Goal: Consume media (video, audio): Consume media (video, audio)

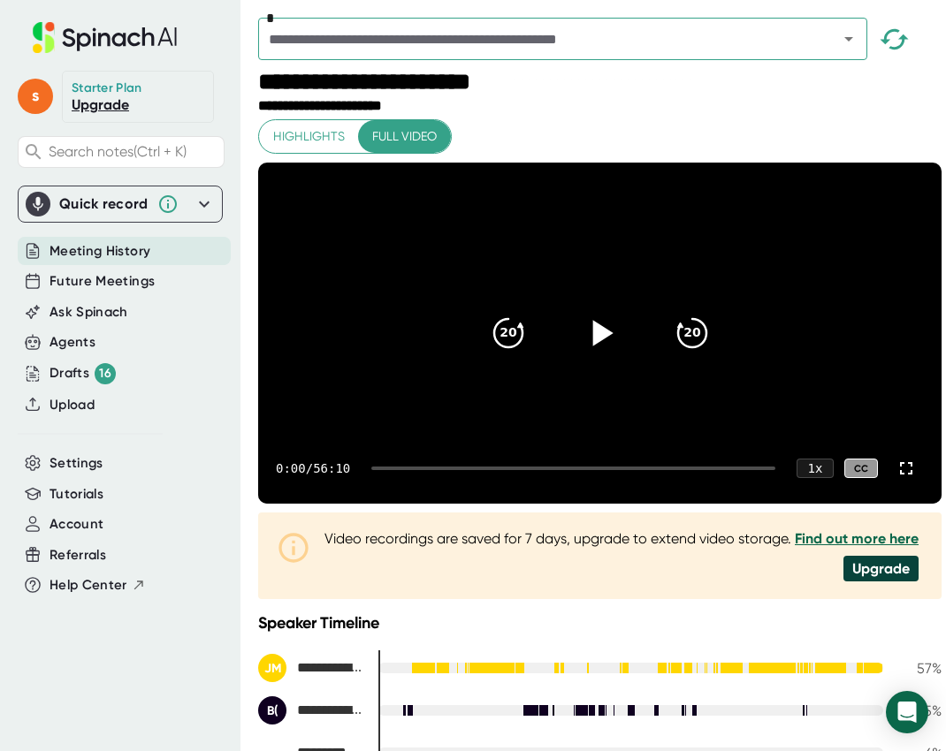
click at [592, 346] on icon at bounding box center [602, 333] width 20 height 26
click at [384, 504] on div "0:18 / 56:10 1 x CC" at bounding box center [599, 468] width 683 height 71
click at [385, 470] on div at bounding box center [573, 469] width 404 height 4
click at [393, 470] on div at bounding box center [573, 469] width 404 height 4
drag, startPoint x: 400, startPoint y: 503, endPoint x: 422, endPoint y: 503, distance: 21.2
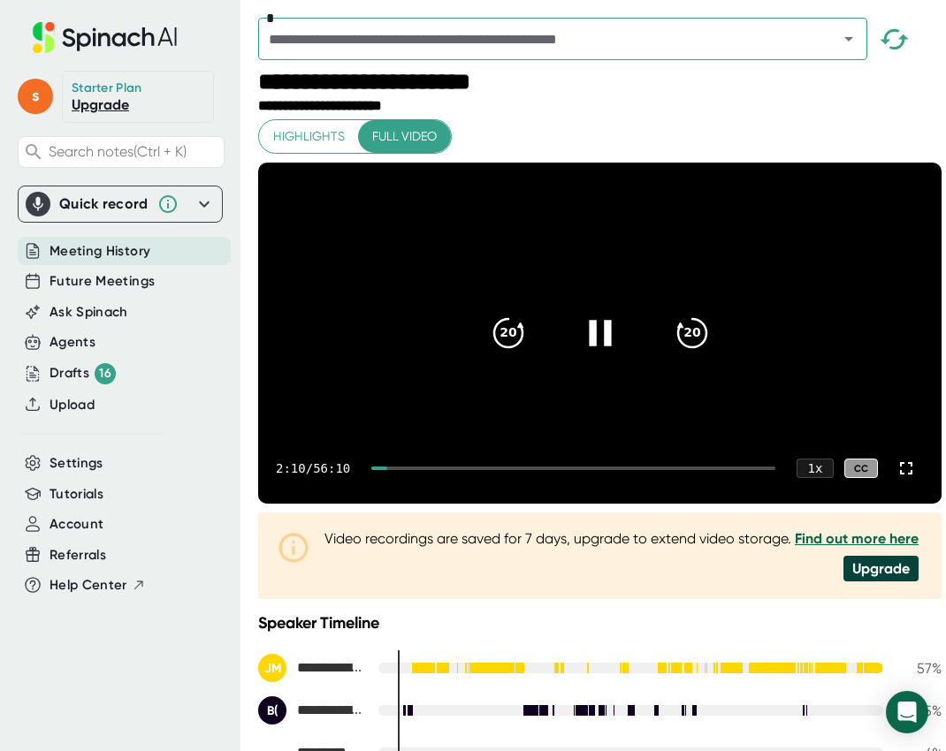
click at [422, 470] on div at bounding box center [573, 469] width 404 height 4
click at [418, 504] on div "2:11 / 56:10 1 x CC" at bounding box center [599, 468] width 683 height 71
click at [407, 504] on div "6:18 / 56:10 1 x CC" at bounding box center [599, 468] width 683 height 71
click at [399, 470] on div at bounding box center [393, 469] width 45 height 4
click at [386, 500] on div "3:07 / 56:10 1 x CC" at bounding box center [599, 468] width 683 height 71
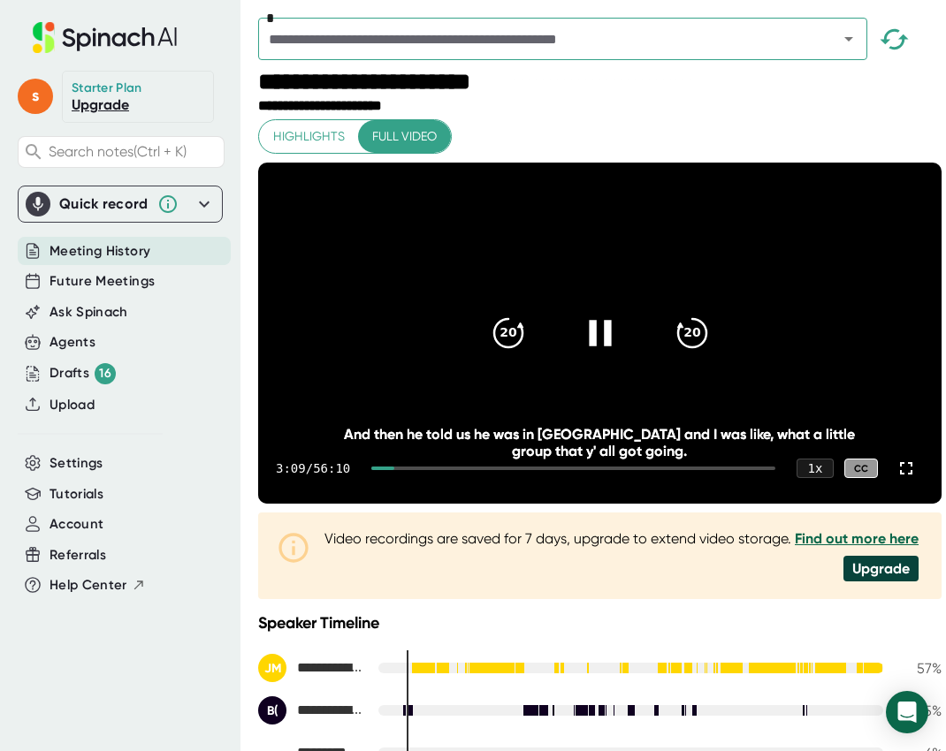
click at [387, 470] on div at bounding box center [382, 469] width 23 height 4
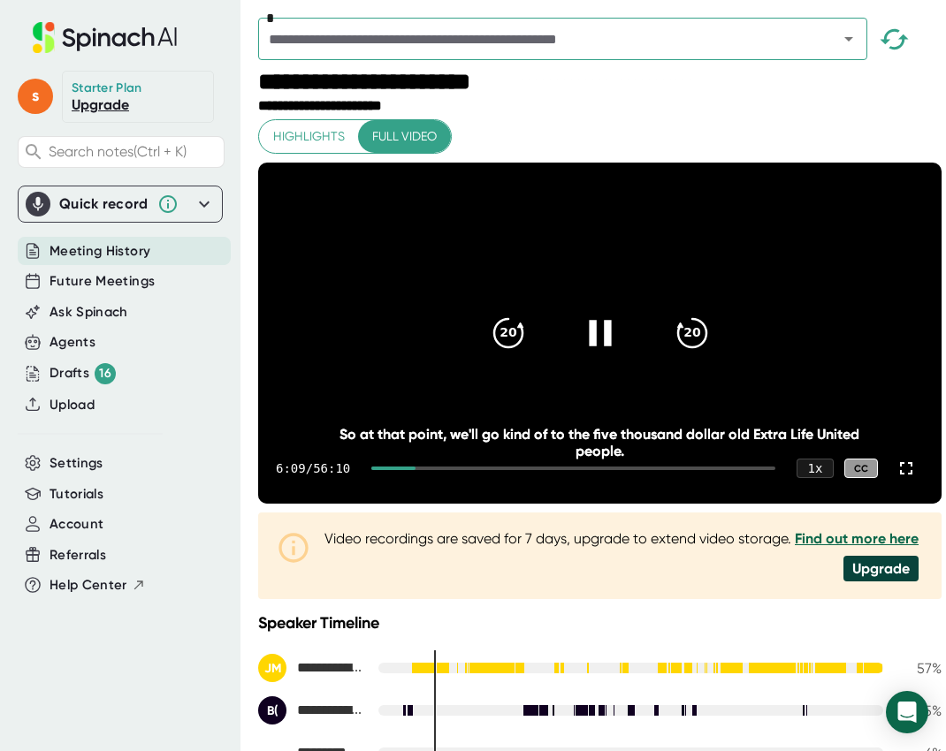
click at [610, 350] on icon at bounding box center [599, 333] width 44 height 44
click at [582, 348] on icon at bounding box center [599, 333] width 44 height 44
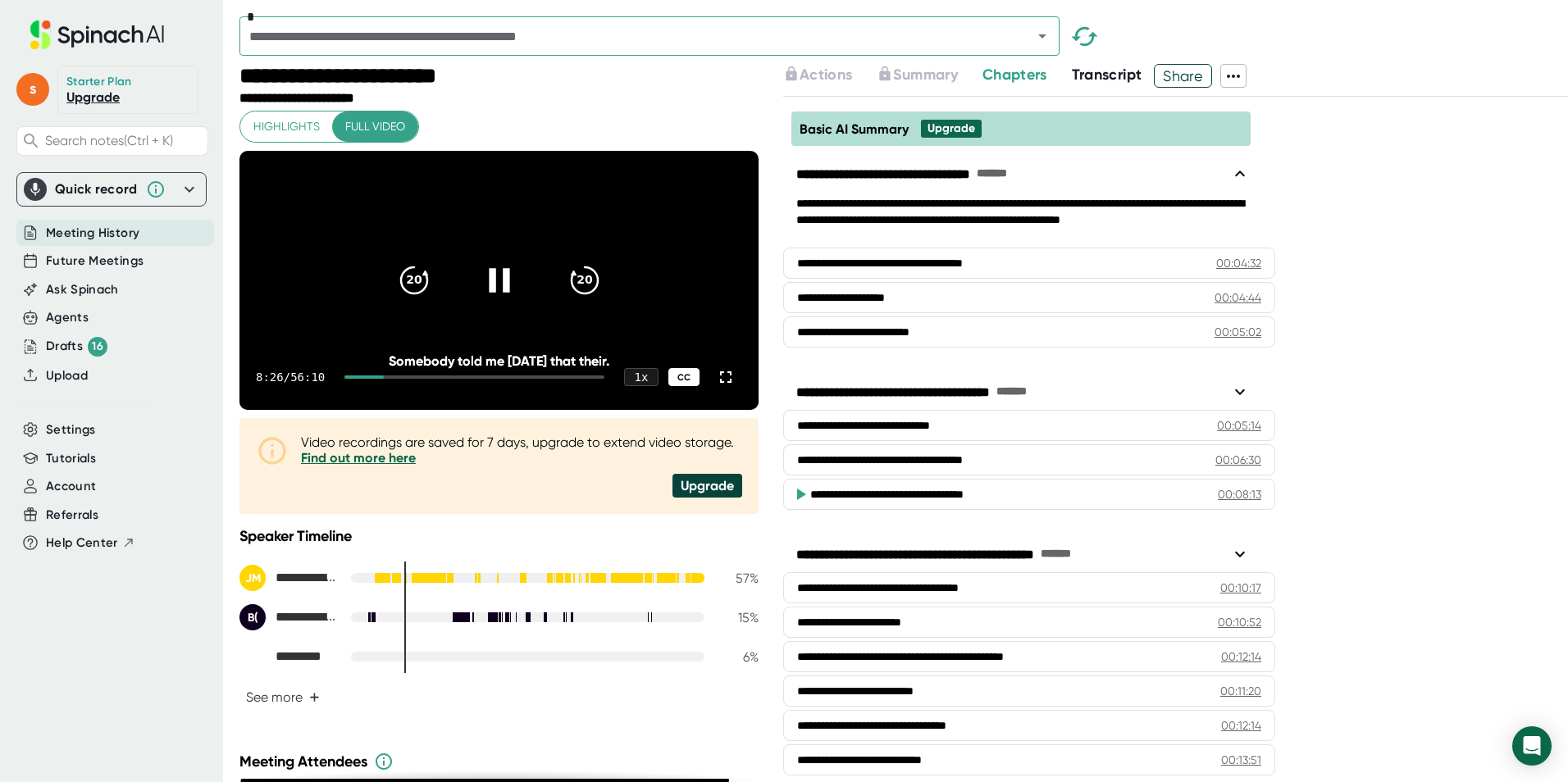
click at [680, 387] on div "CC" at bounding box center [684, 378] width 32 height 19
click at [716, 387] on icon at bounding box center [726, 377] width 19 height 19
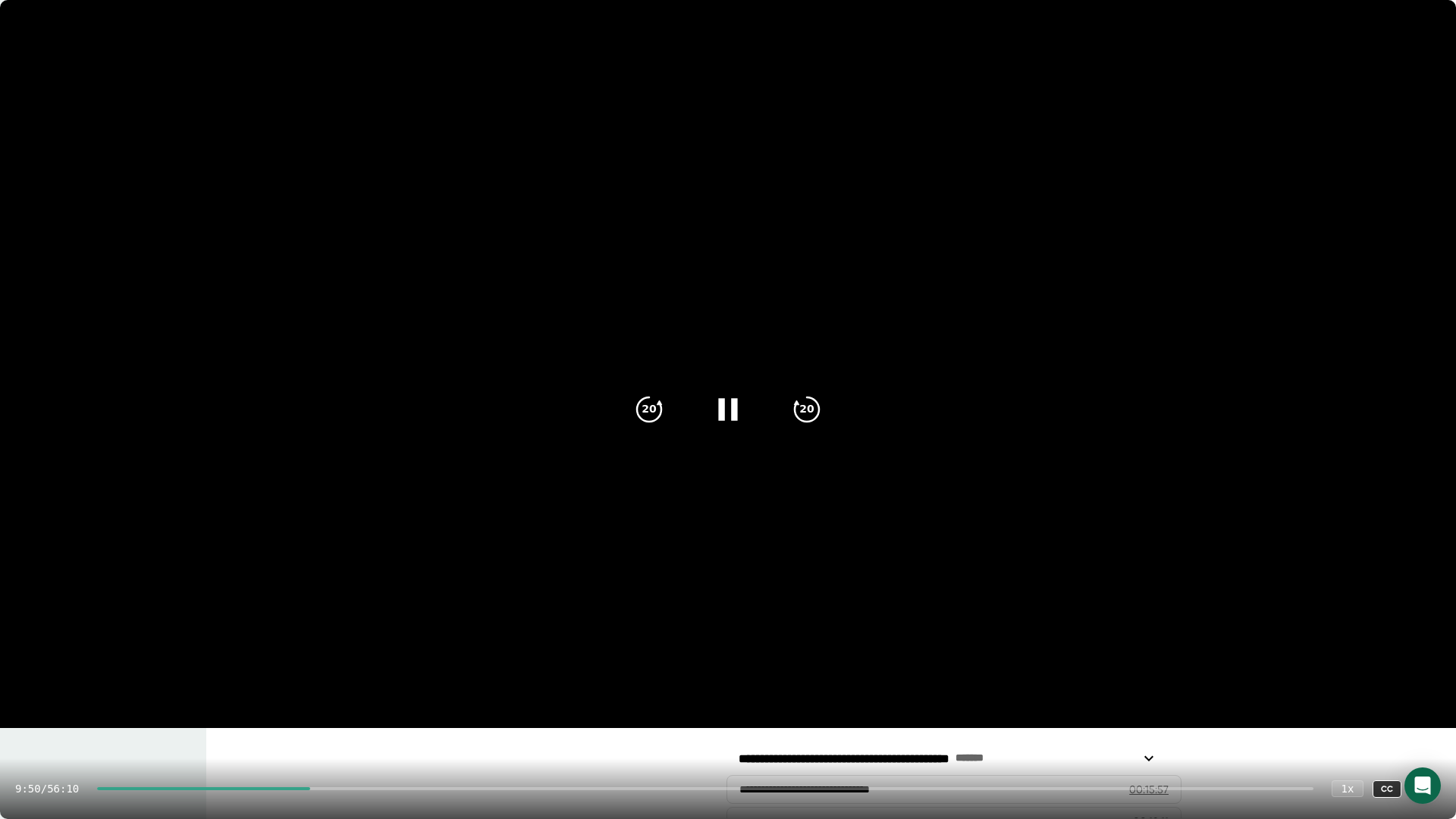
click at [811, 643] on icon at bounding box center [1425, 788] width 10 height 10
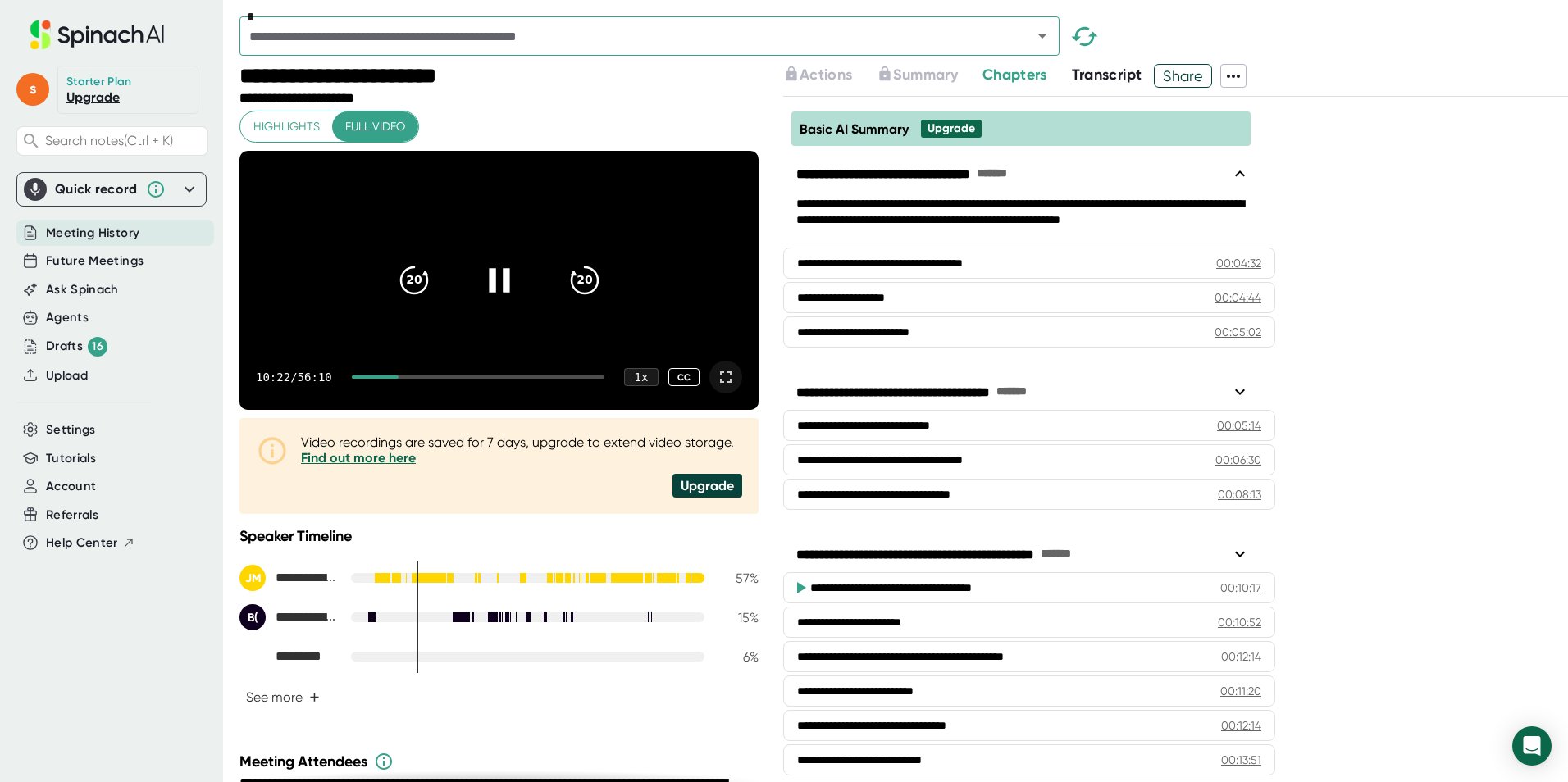
click at [716, 387] on icon at bounding box center [726, 377] width 19 height 19
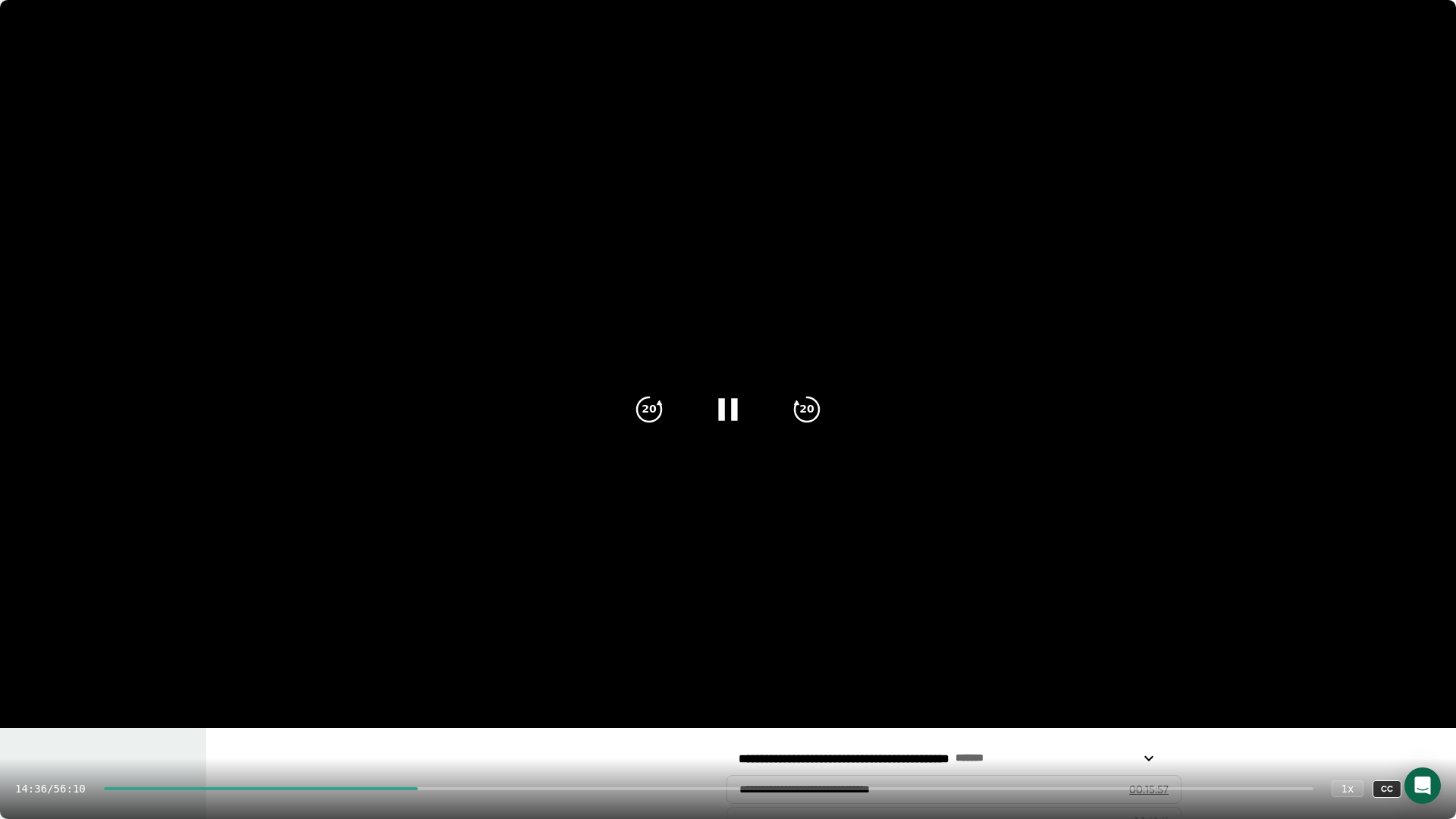
click at [811, 548] on video at bounding box center [728, 364] width 1456 height 727
click at [722, 407] on icon at bounding box center [728, 409] width 38 height 38
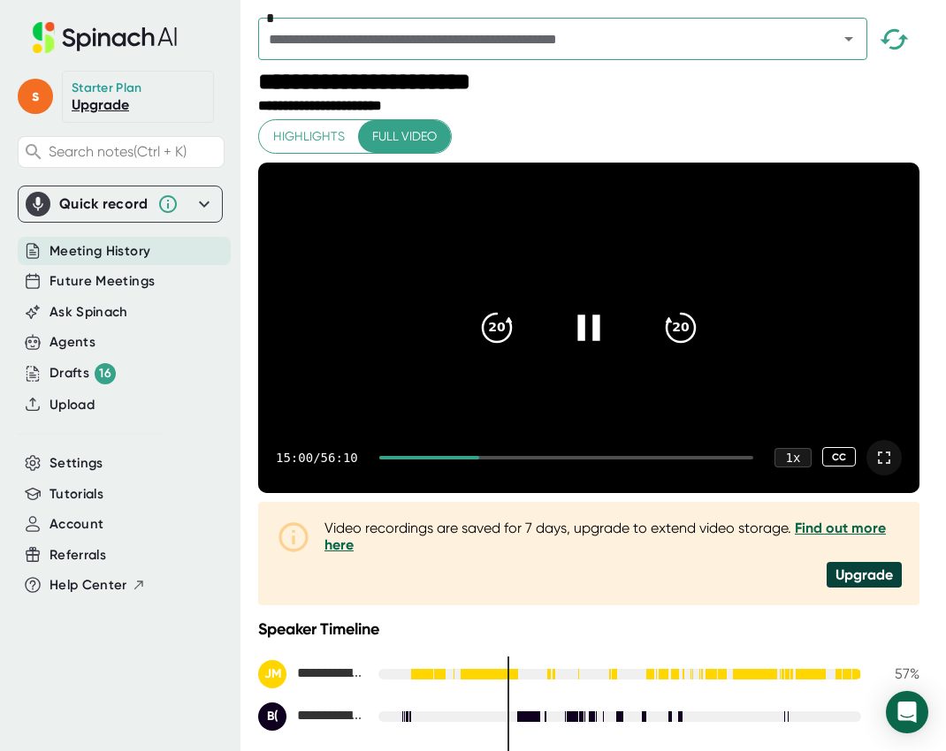
click at [599, 340] on icon at bounding box center [588, 328] width 22 height 26
click at [894, 468] on icon at bounding box center [883, 457] width 21 height 21
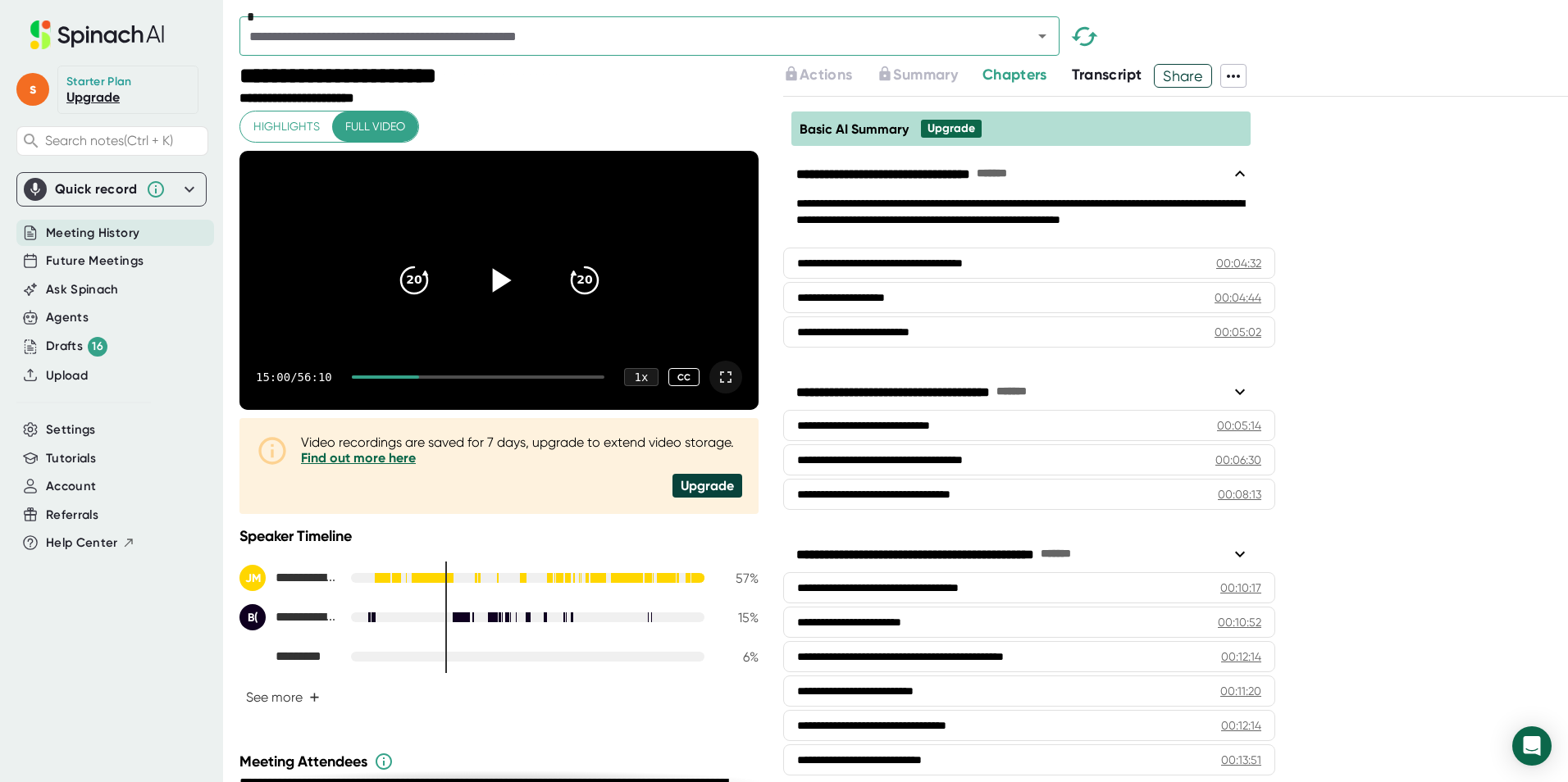
click at [720, 383] on icon at bounding box center [726, 377] width 11 height 11
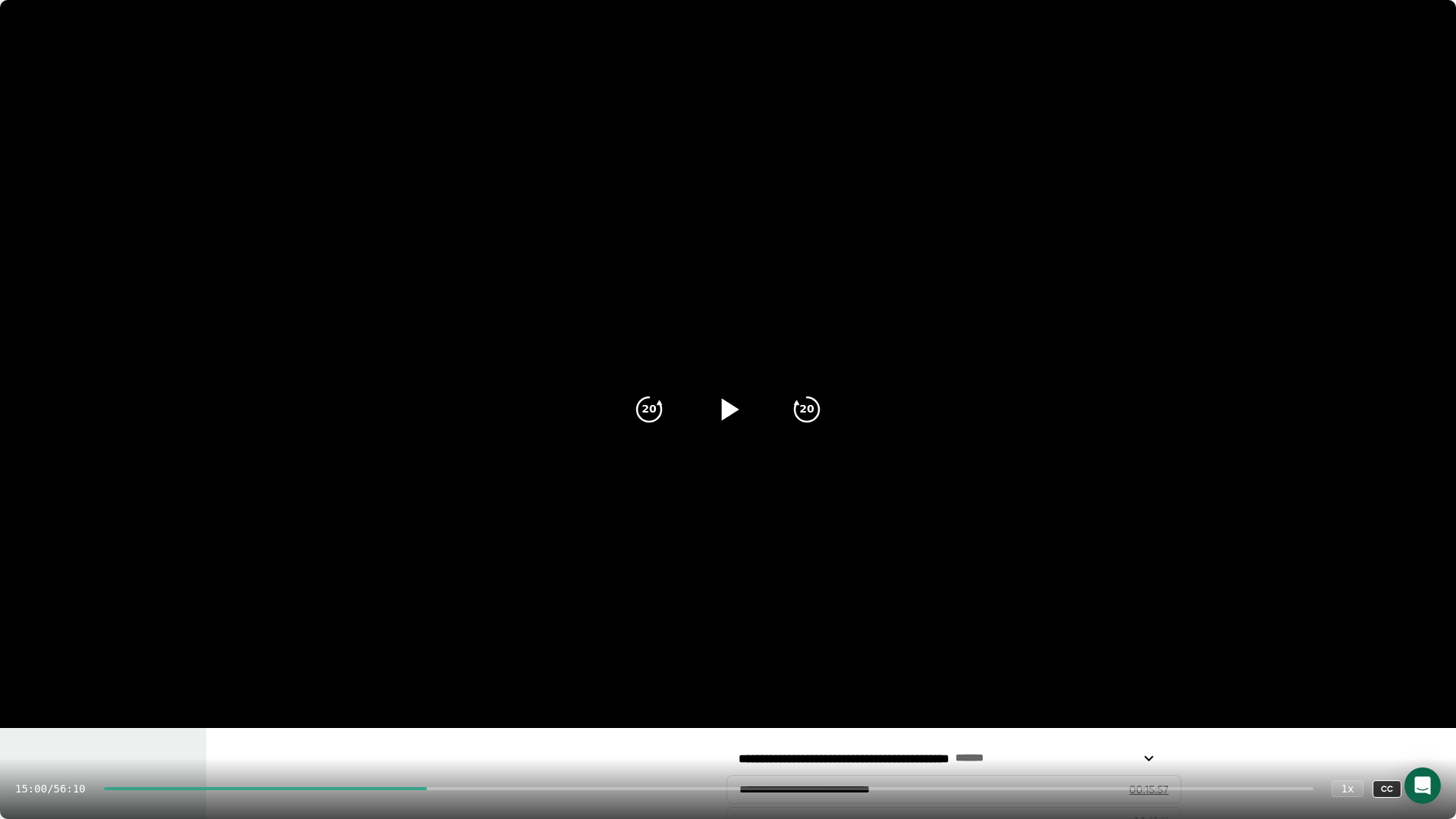
drag, startPoint x: 930, startPoint y: 9, endPoint x: 794, endPoint y: 37, distance: 138.9
click at [811, 108] on video at bounding box center [728, 364] width 1456 height 727
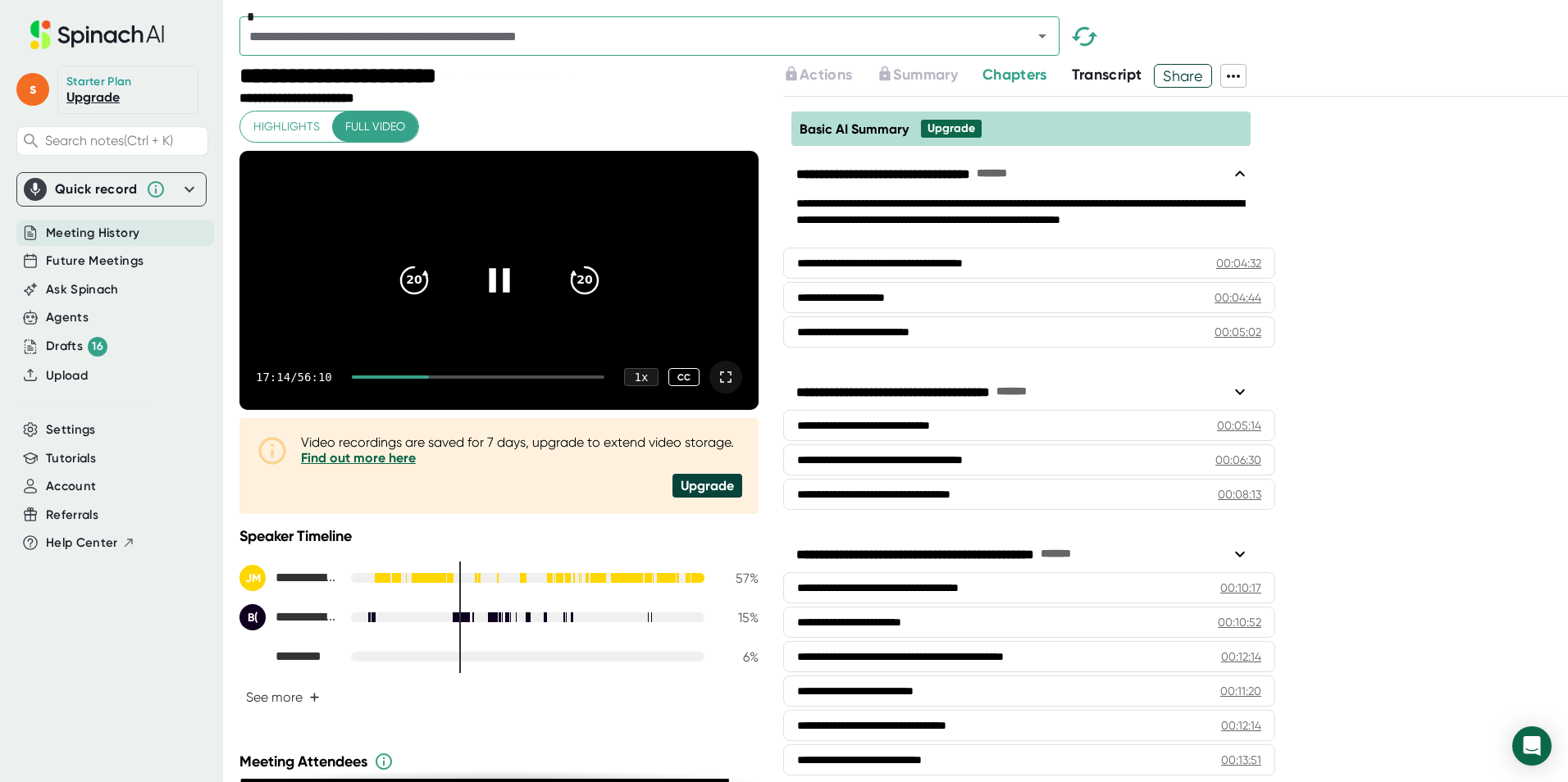
click at [716, 387] on icon at bounding box center [726, 377] width 19 height 19
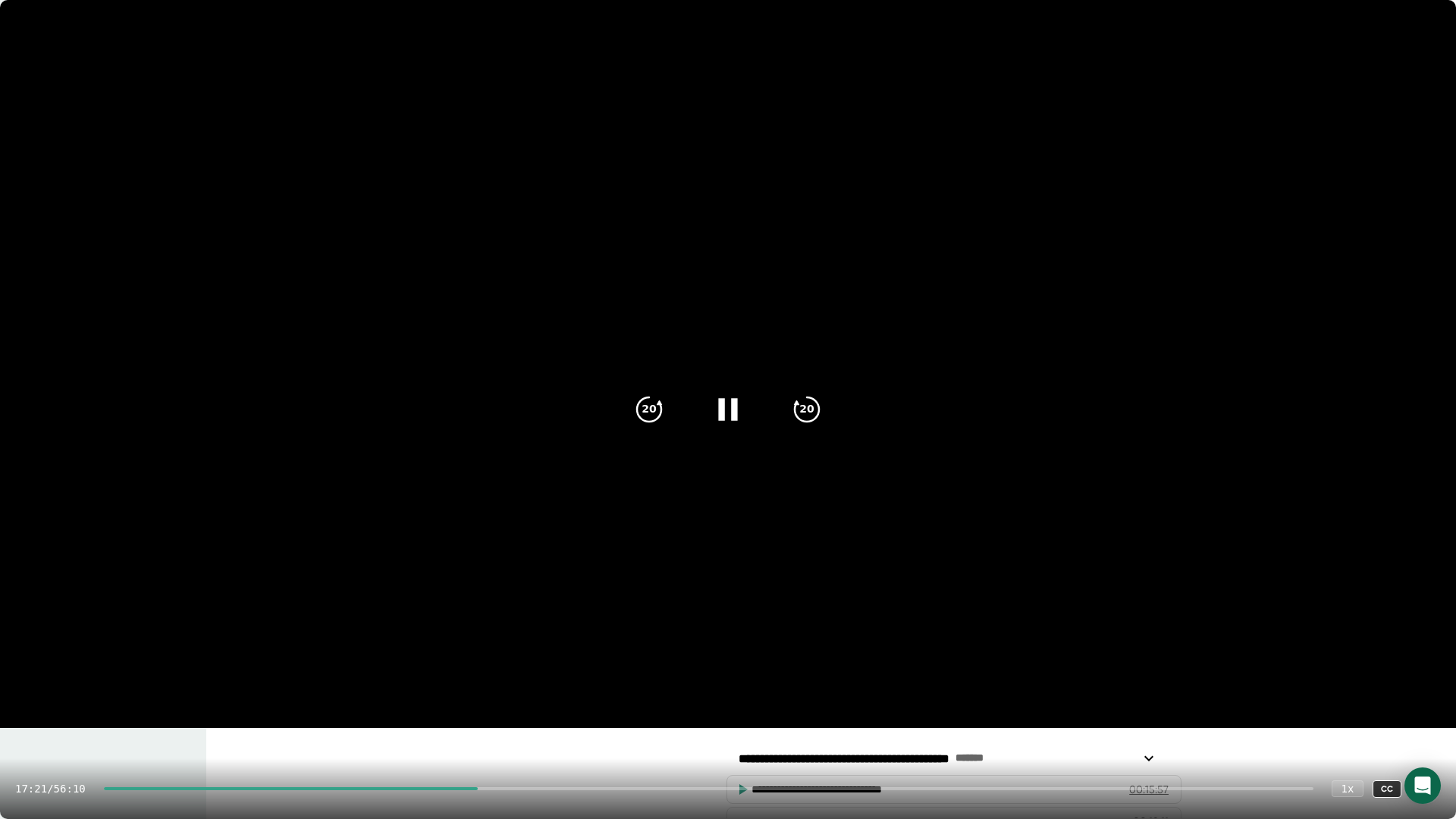
click at [722, 414] on icon at bounding box center [728, 409] width 19 height 22
click at [740, 401] on icon at bounding box center [728, 409] width 38 height 38
click at [811, 643] on icon at bounding box center [1425, 788] width 10 height 10
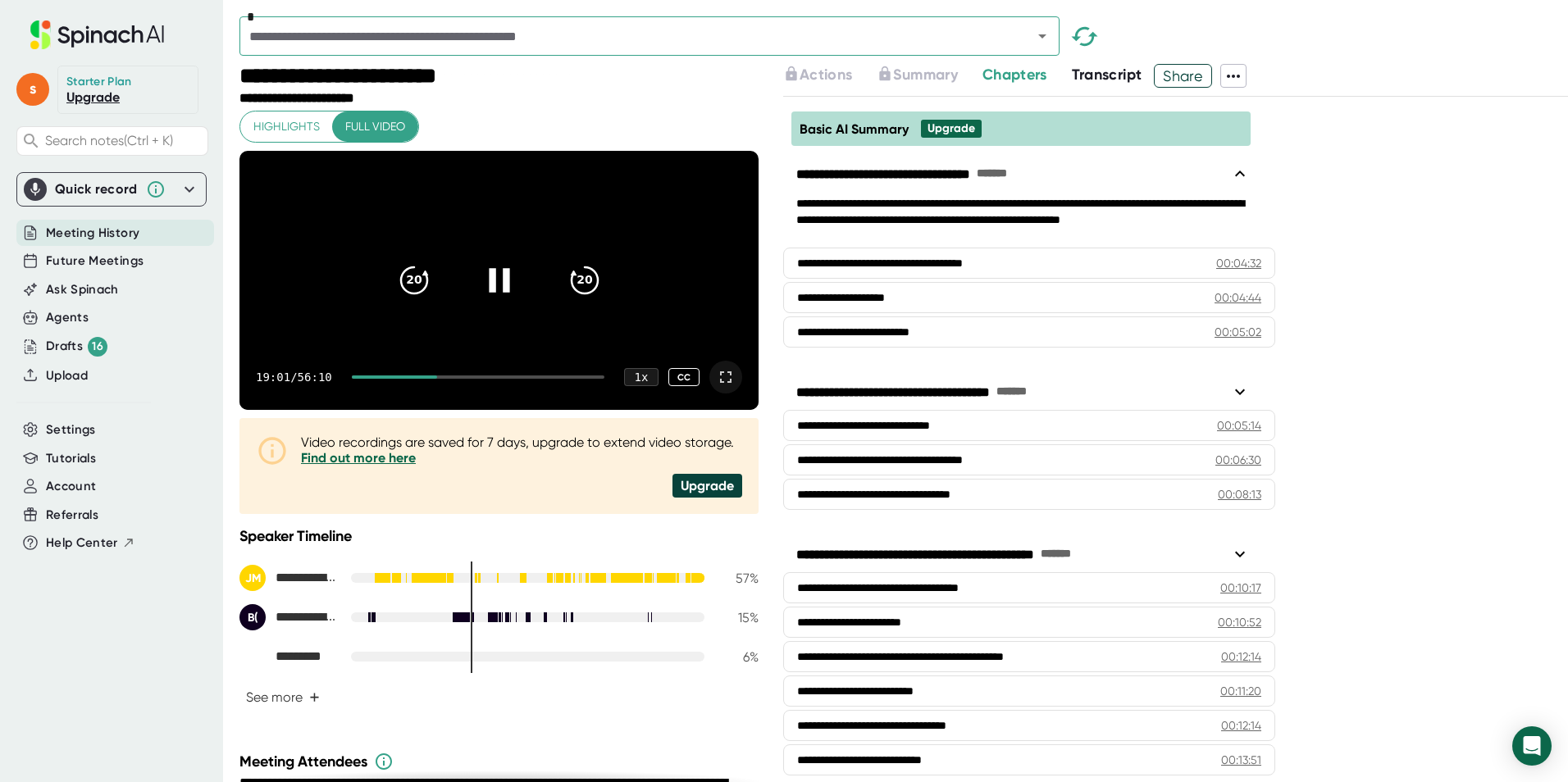
click at [716, 387] on icon at bounding box center [726, 377] width 19 height 19
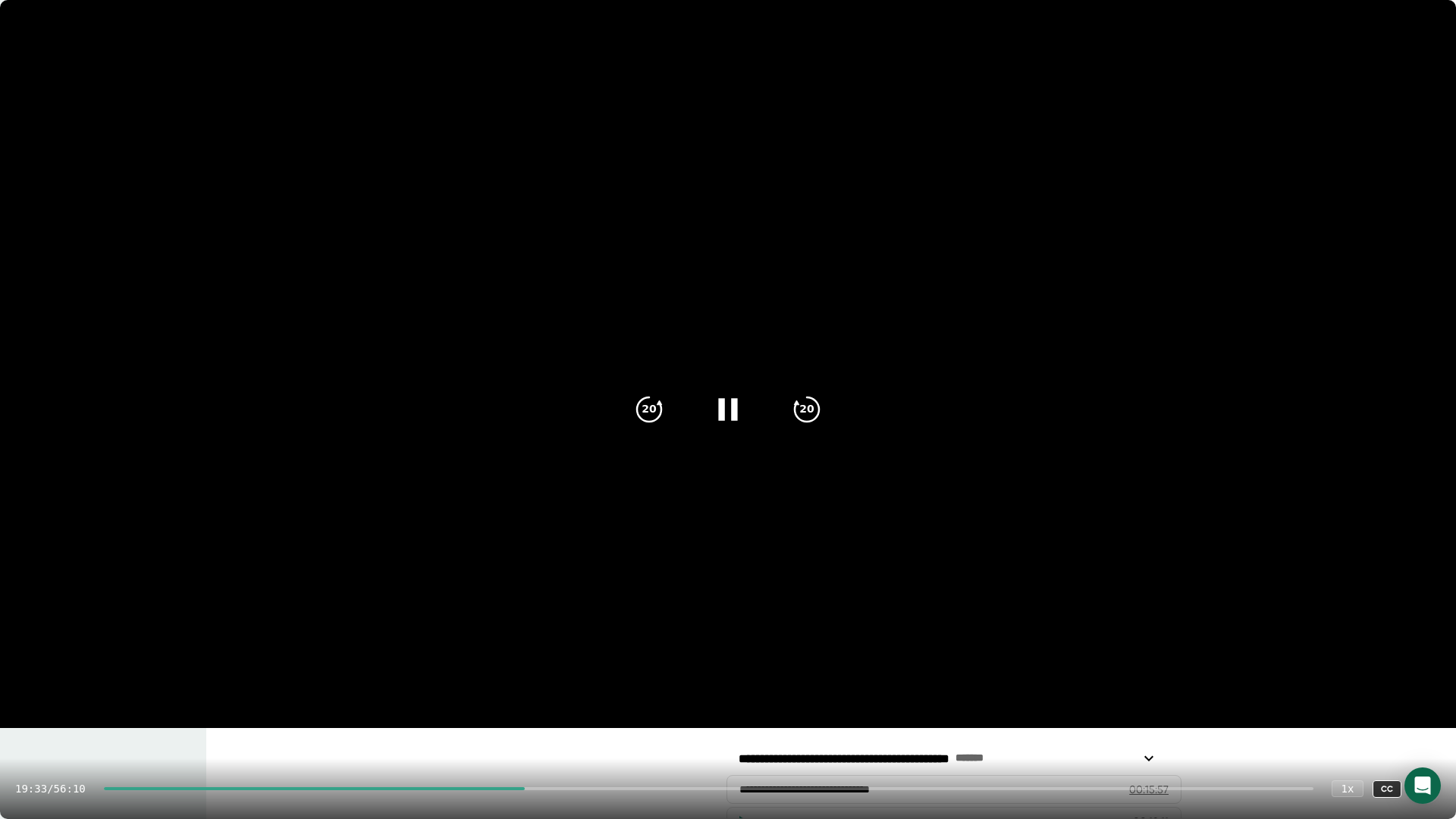
click at [535, 643] on div at bounding box center [709, 788] width 1210 height 3
click at [539, 643] on div at bounding box center [709, 788] width 1210 height 3
drag, startPoint x: 1427, startPoint y: 787, endPoint x: 1416, endPoint y: 700, distance: 87.7
click at [811, 643] on icon at bounding box center [1425, 788] width 18 height 18
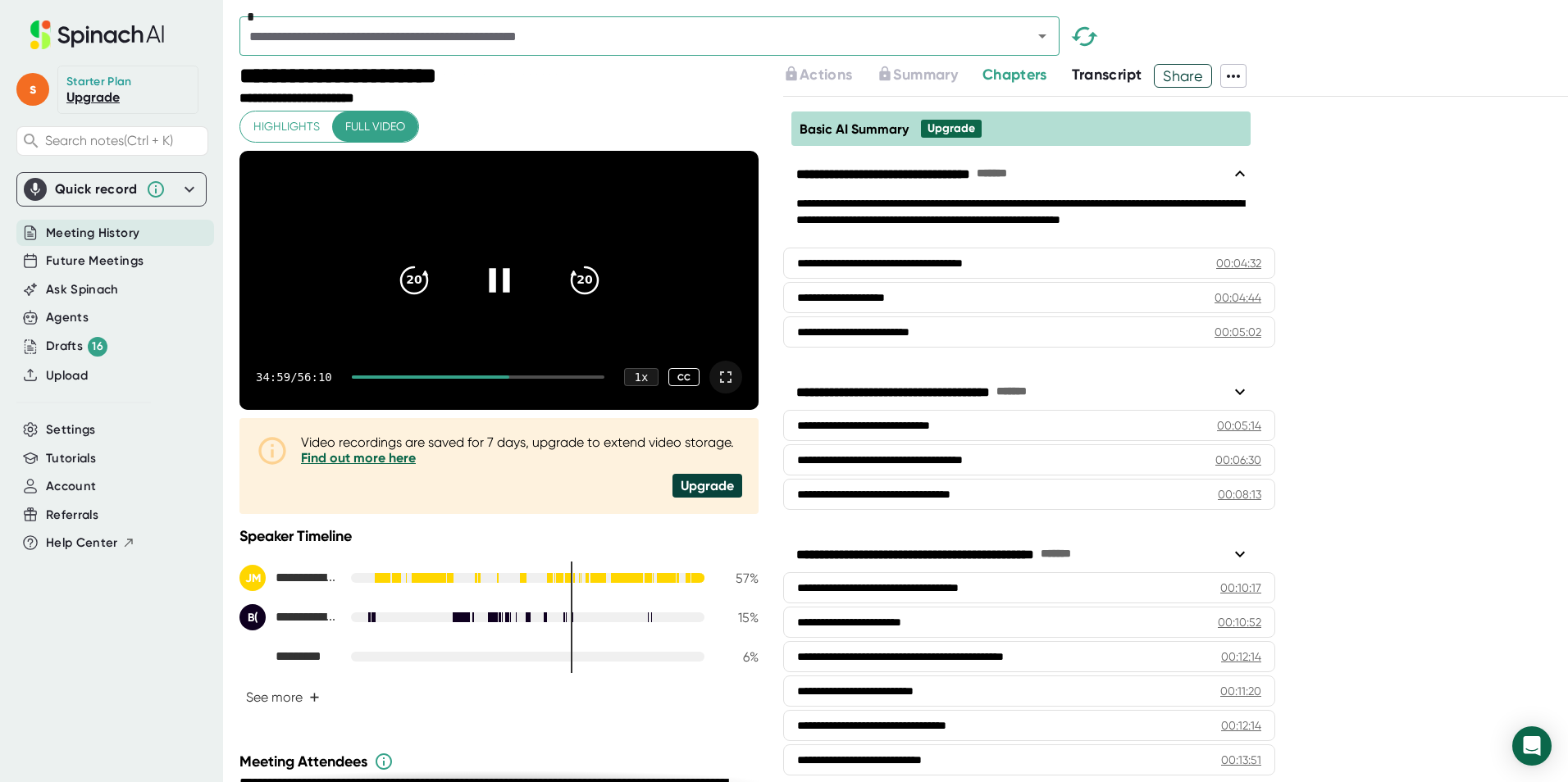
click at [716, 387] on icon at bounding box center [726, 377] width 19 height 19
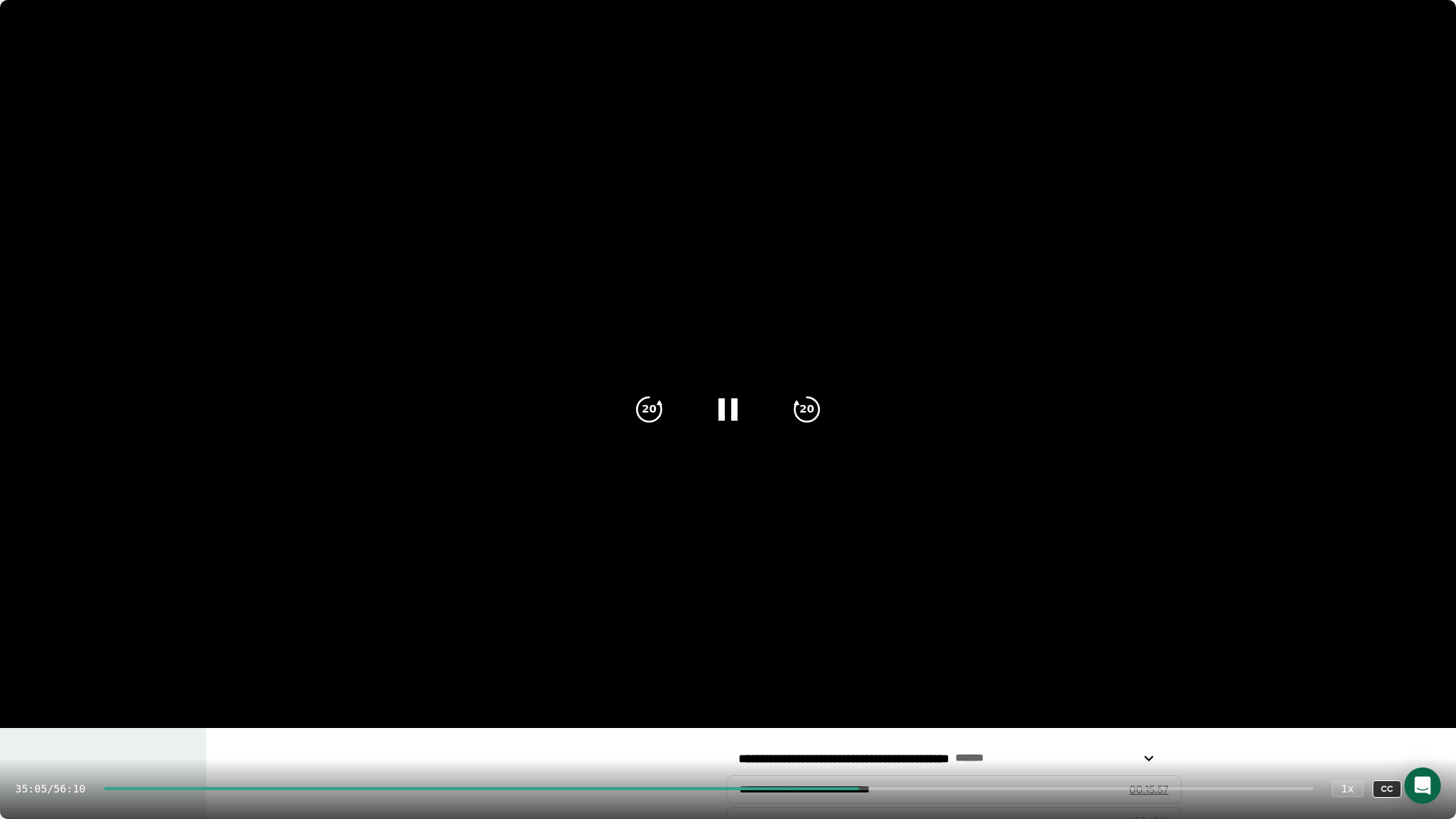
click at [811, 643] on icon at bounding box center [1425, 788] width 18 height 18
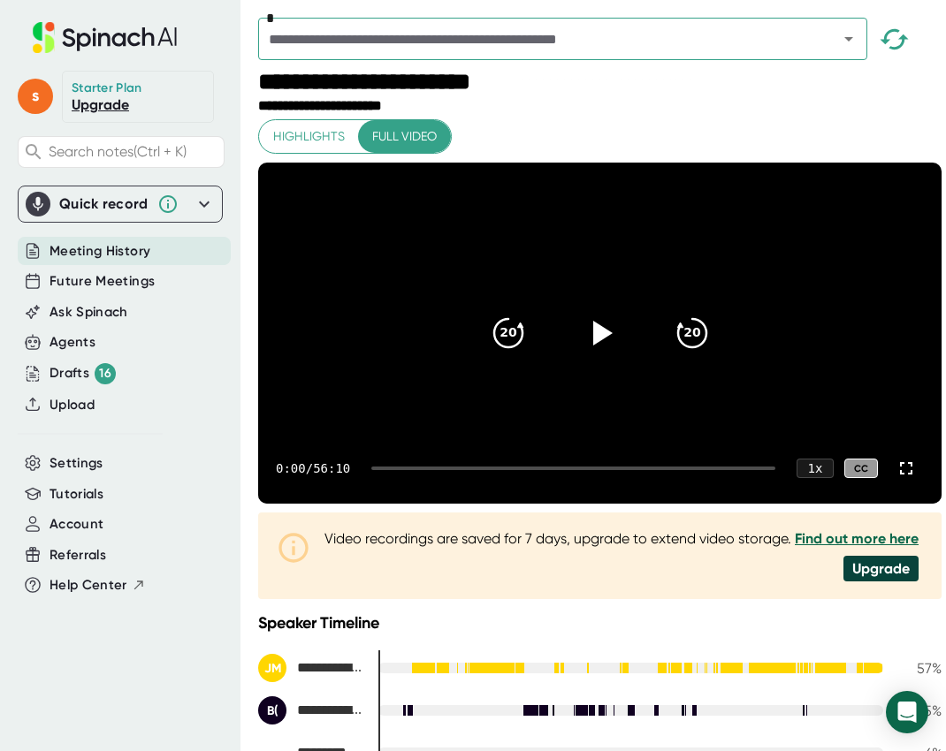
drag, startPoint x: 617, startPoint y: 501, endPoint x: 643, endPoint y: 507, distance: 26.4
click at [643, 504] on div "0:00 / 56:10 1 x CC" at bounding box center [599, 468] width 683 height 71
click at [623, 470] on div at bounding box center [573, 469] width 404 height 4
click at [639, 504] on div "0:00 / 56:10 1 x CC" at bounding box center [599, 468] width 683 height 71
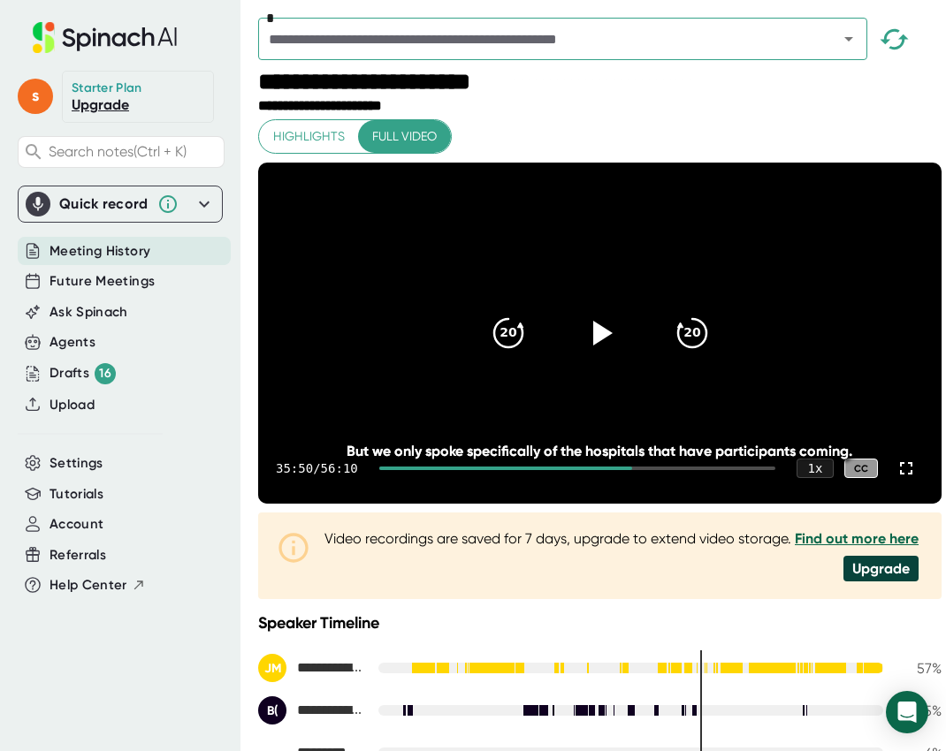
click at [655, 470] on div at bounding box center [577, 469] width 396 height 4
click at [590, 336] on icon at bounding box center [599, 333] width 44 height 44
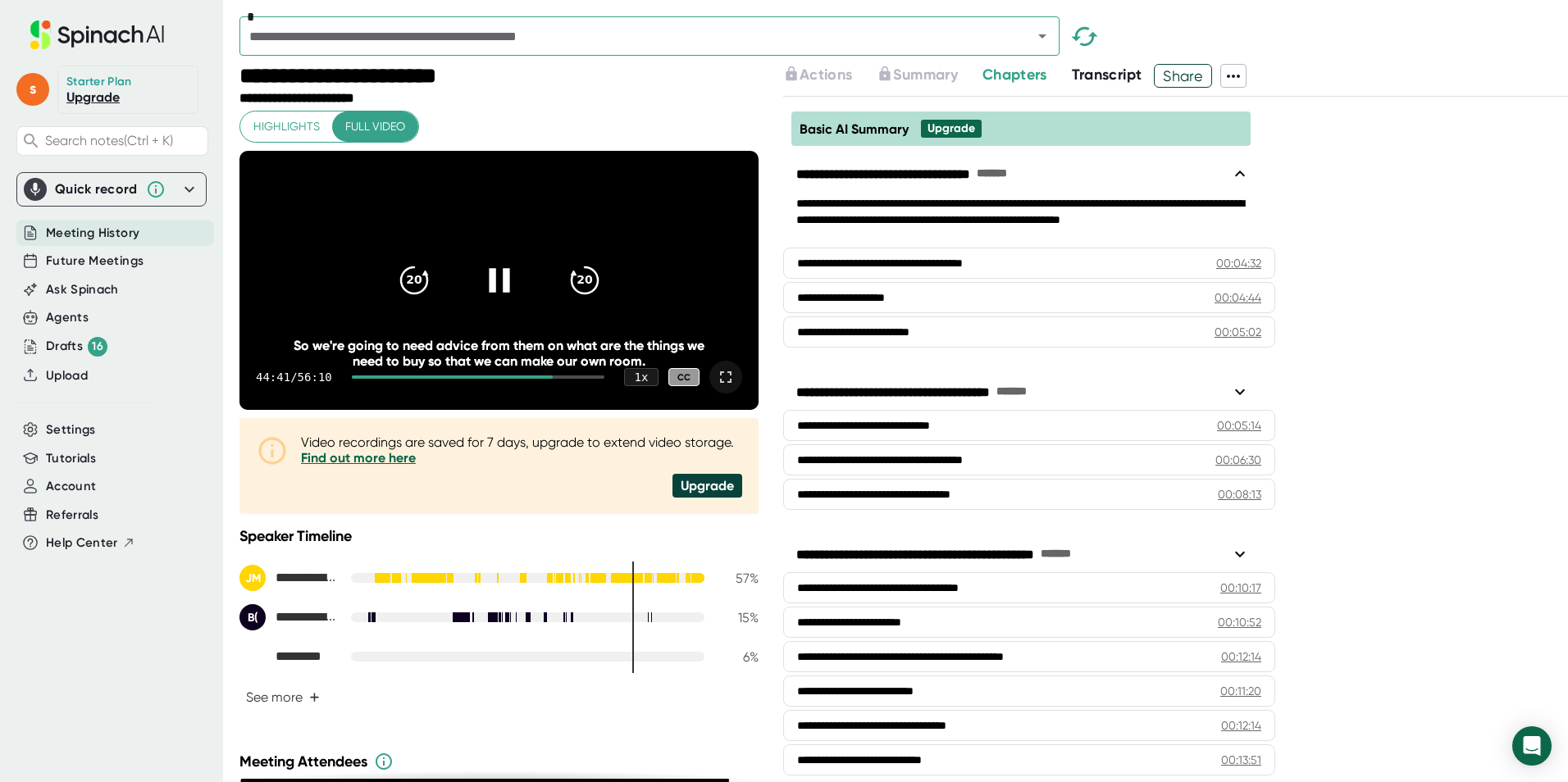
click at [716, 387] on icon at bounding box center [726, 377] width 19 height 19
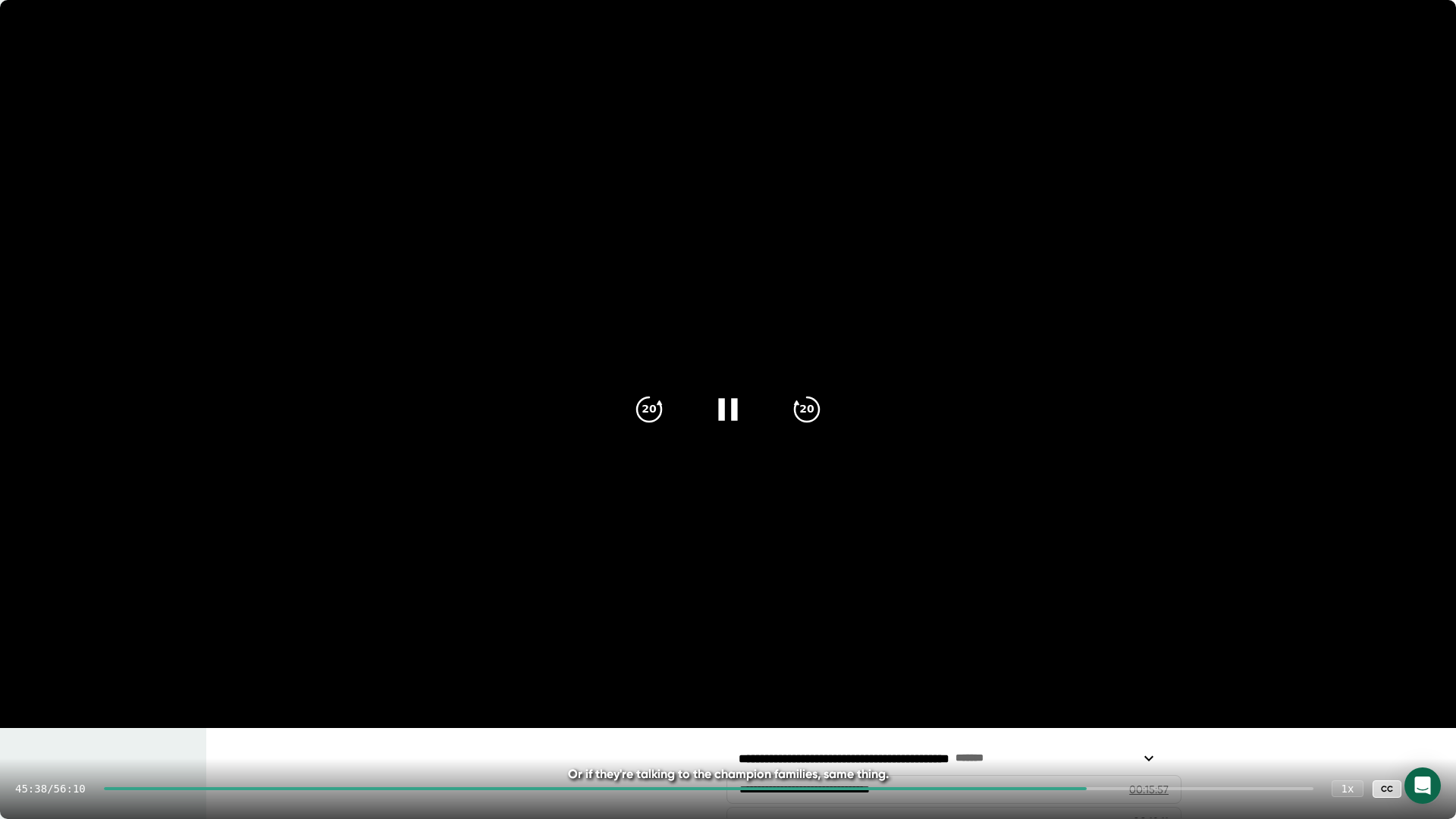
click at [728, 397] on icon at bounding box center [728, 409] width 38 height 38
click at [731, 408] on icon at bounding box center [730, 409] width 17 height 22
click at [731, 408] on icon at bounding box center [728, 409] width 38 height 38
click at [731, 408] on icon at bounding box center [730, 409] width 17 height 22
click at [811, 643] on icon at bounding box center [1425, 788] width 18 height 18
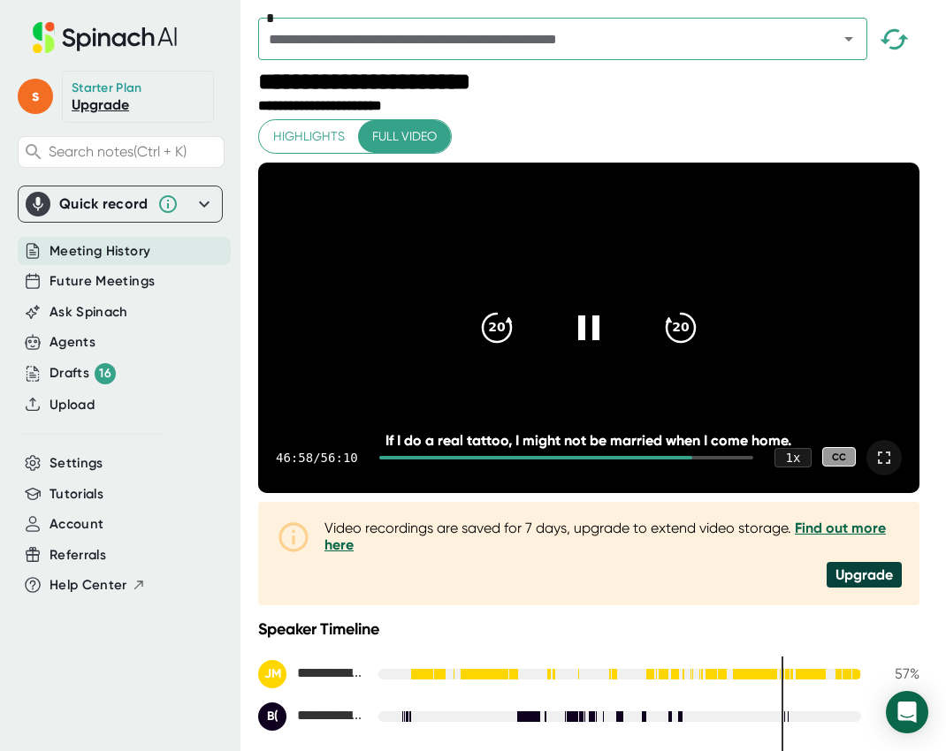
drag, startPoint x: 590, startPoint y: 354, endPoint x: 231, endPoint y: 331, distance: 360.4
click at [590, 349] on icon at bounding box center [588, 328] width 42 height 42
click at [588, 325] on div at bounding box center [589, 328] width 74 height 74
click at [688, 460] on div at bounding box center [535, 458] width 313 height 4
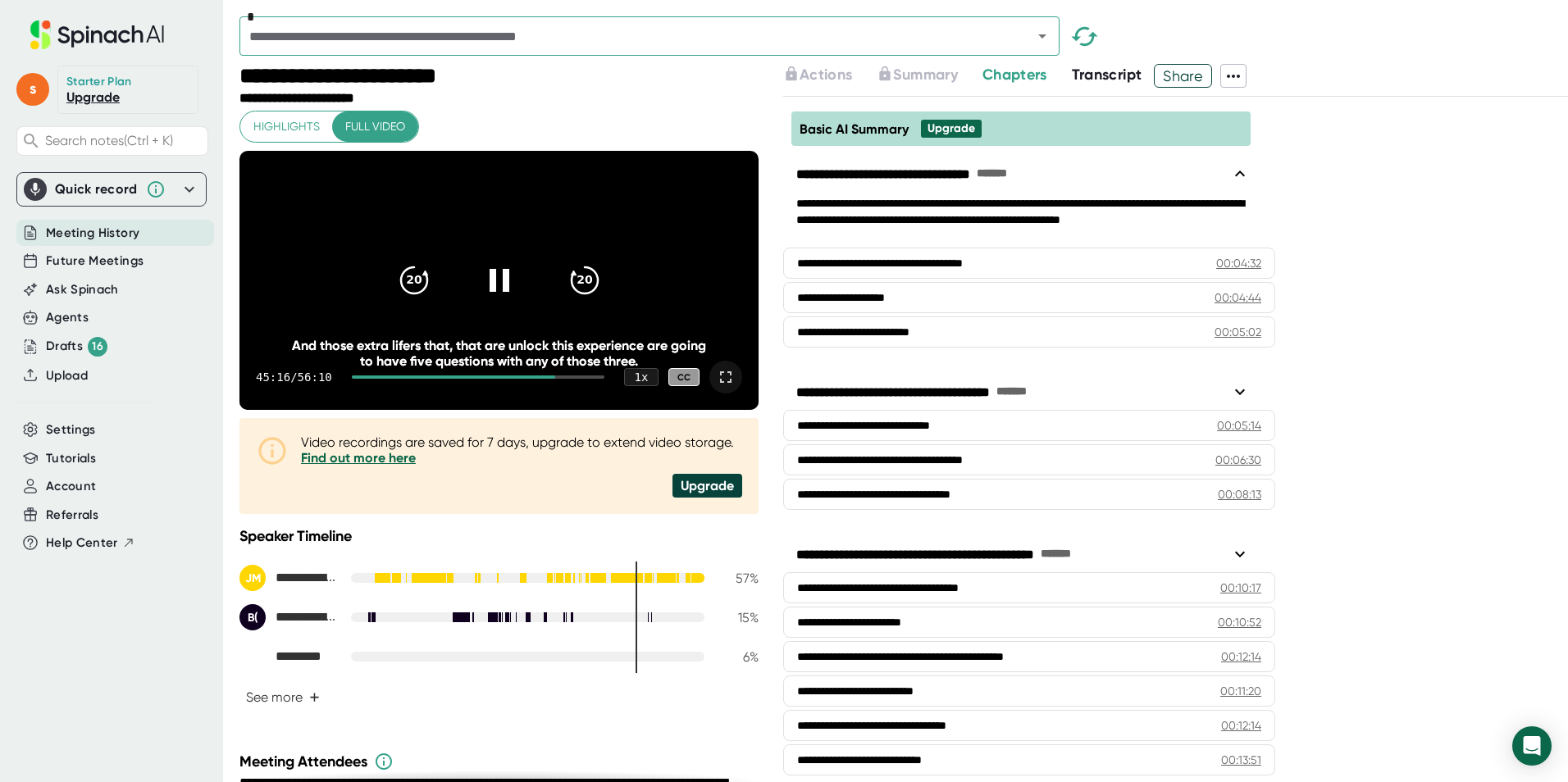
click at [716, 387] on icon at bounding box center [726, 377] width 19 height 19
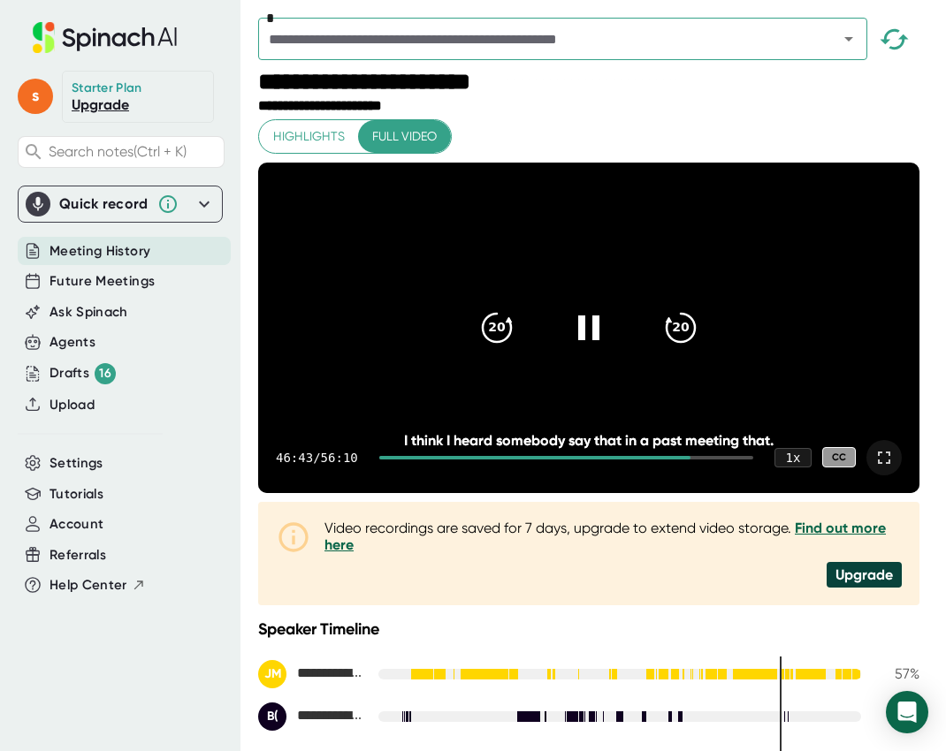
click at [890, 464] on icon at bounding box center [884, 458] width 12 height 12
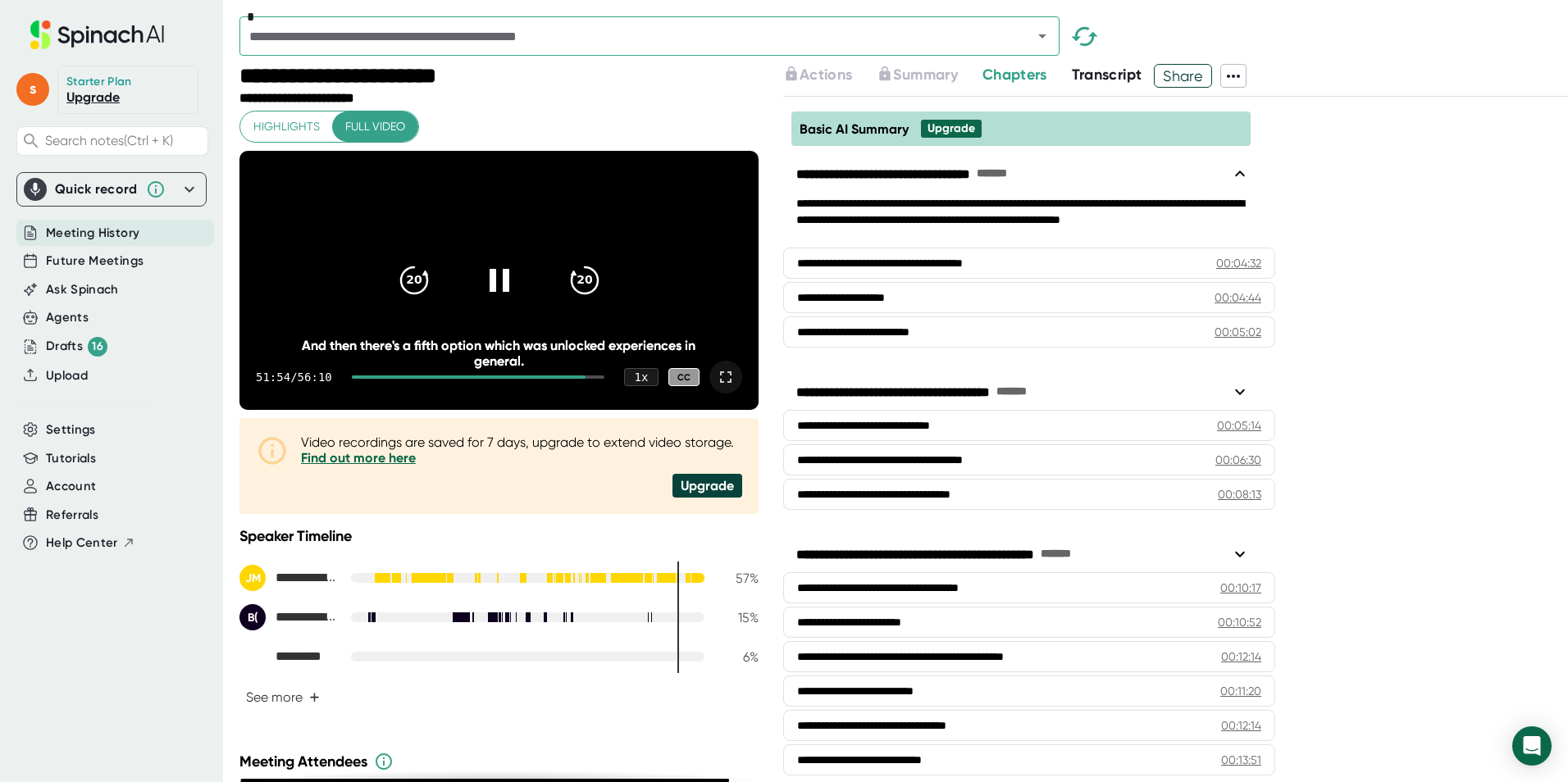
click at [716, 387] on icon at bounding box center [726, 377] width 19 height 19
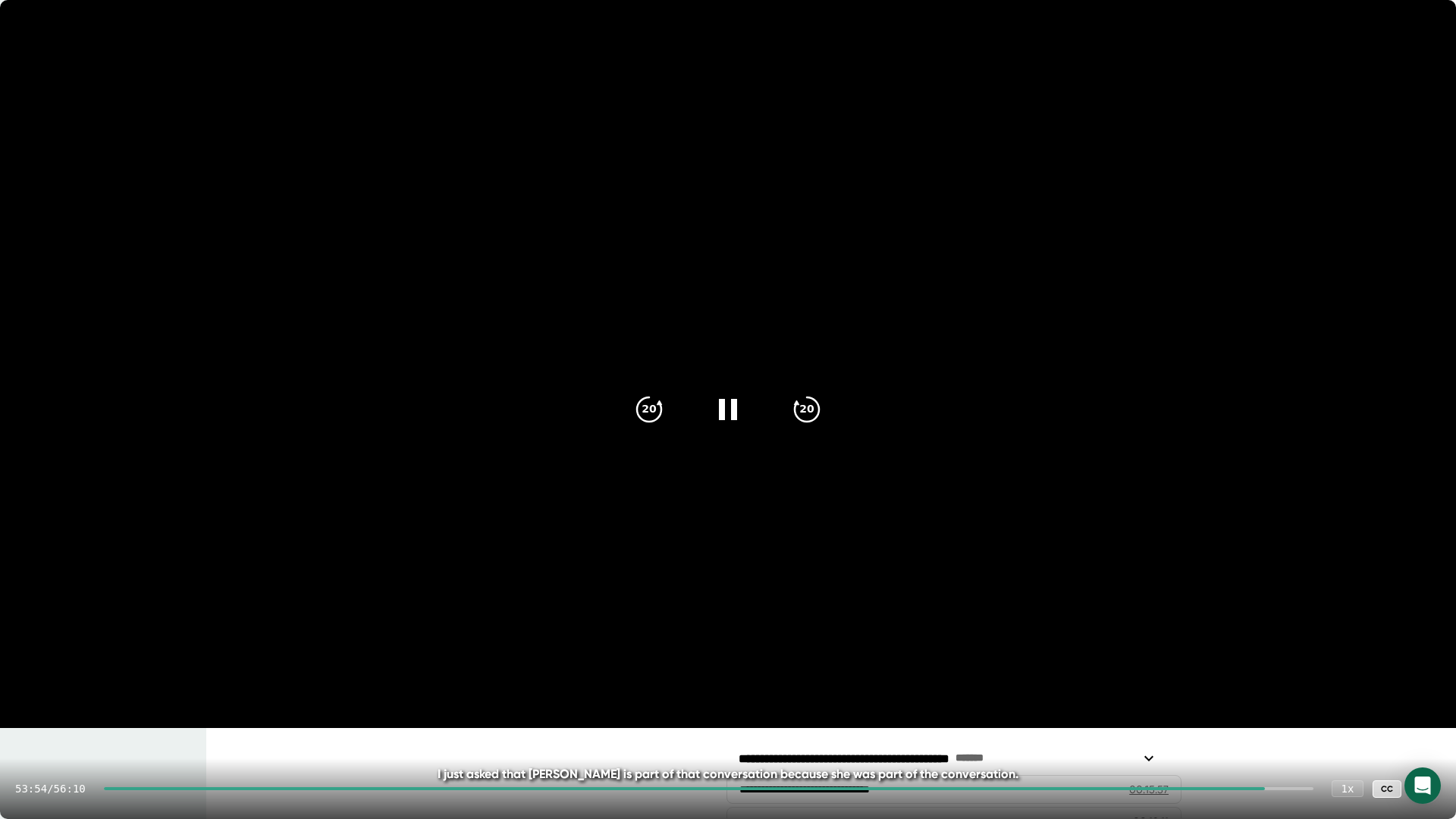
click at [811, 643] on video at bounding box center [728, 364] width 1456 height 727
click at [731, 413] on icon at bounding box center [728, 409] width 38 height 38
click at [731, 406] on icon at bounding box center [730, 409] width 17 height 22
click at [811, 643] on icon at bounding box center [1425, 788] width 18 height 18
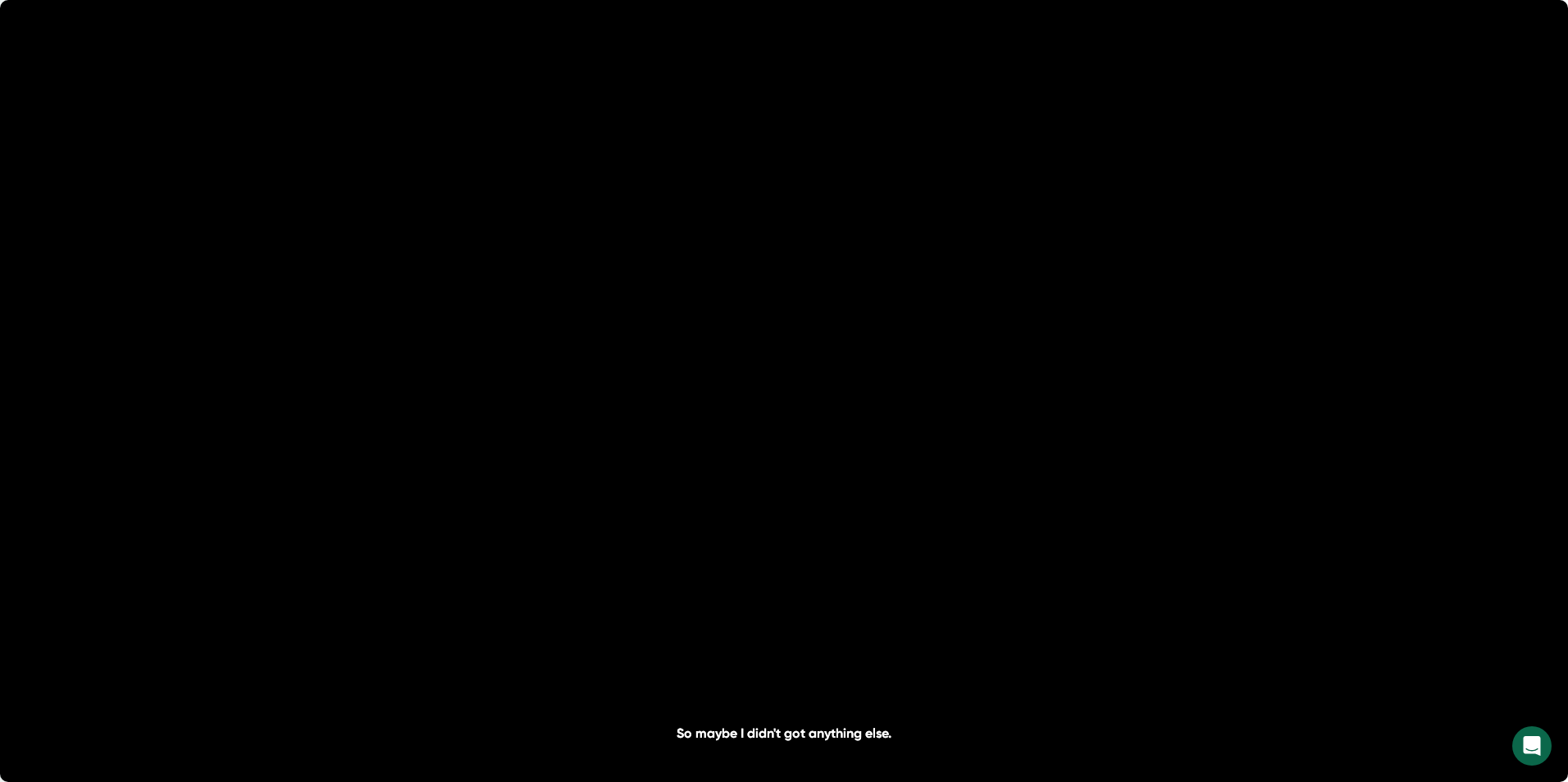
scroll to position [1729, 0]
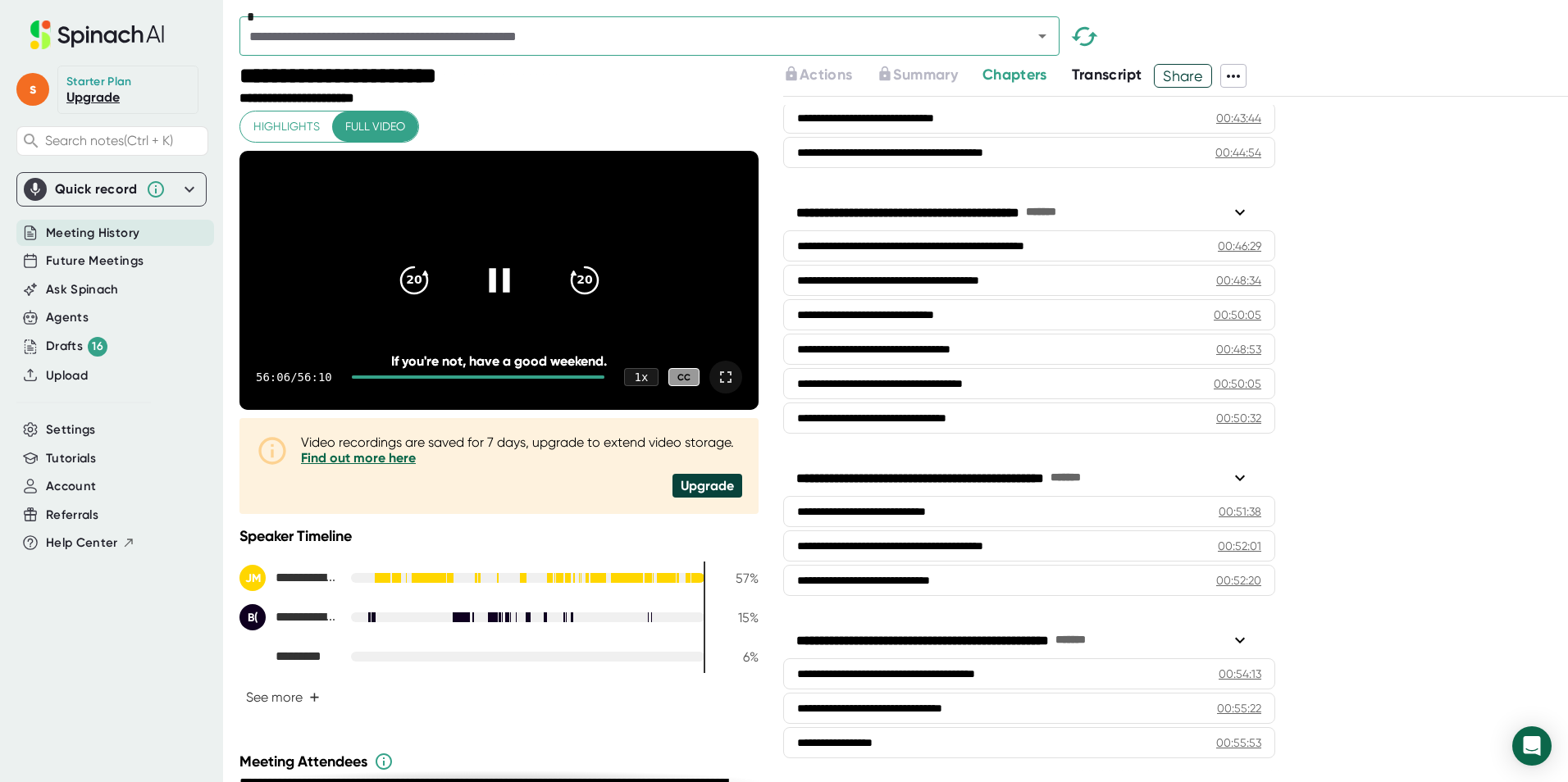
click at [494, 288] on icon at bounding box center [498, 280] width 41 height 41
click at [193, 183] on icon at bounding box center [189, 189] width 19 height 19
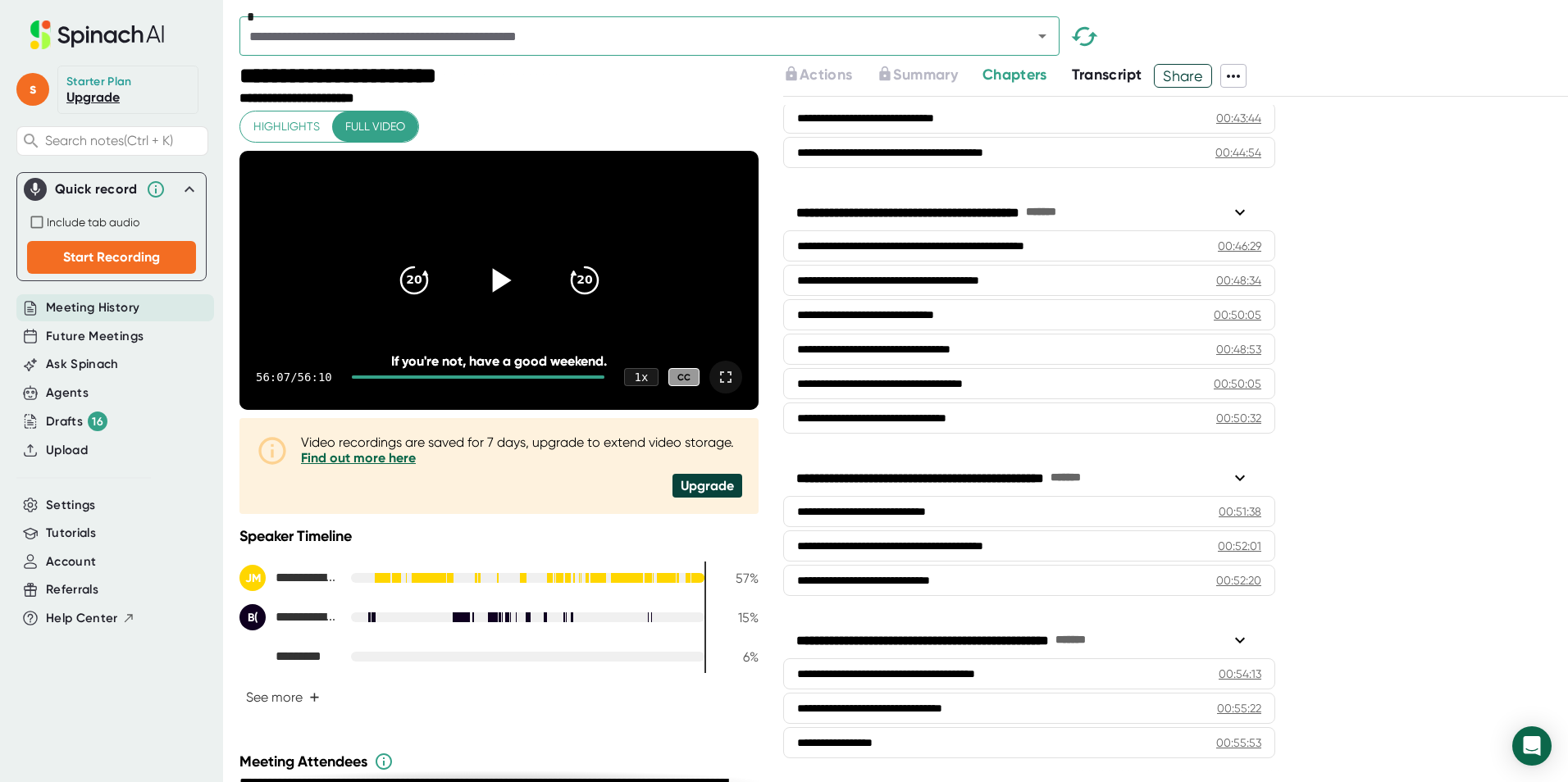
click at [190, 188] on icon at bounding box center [189, 189] width 10 height 6
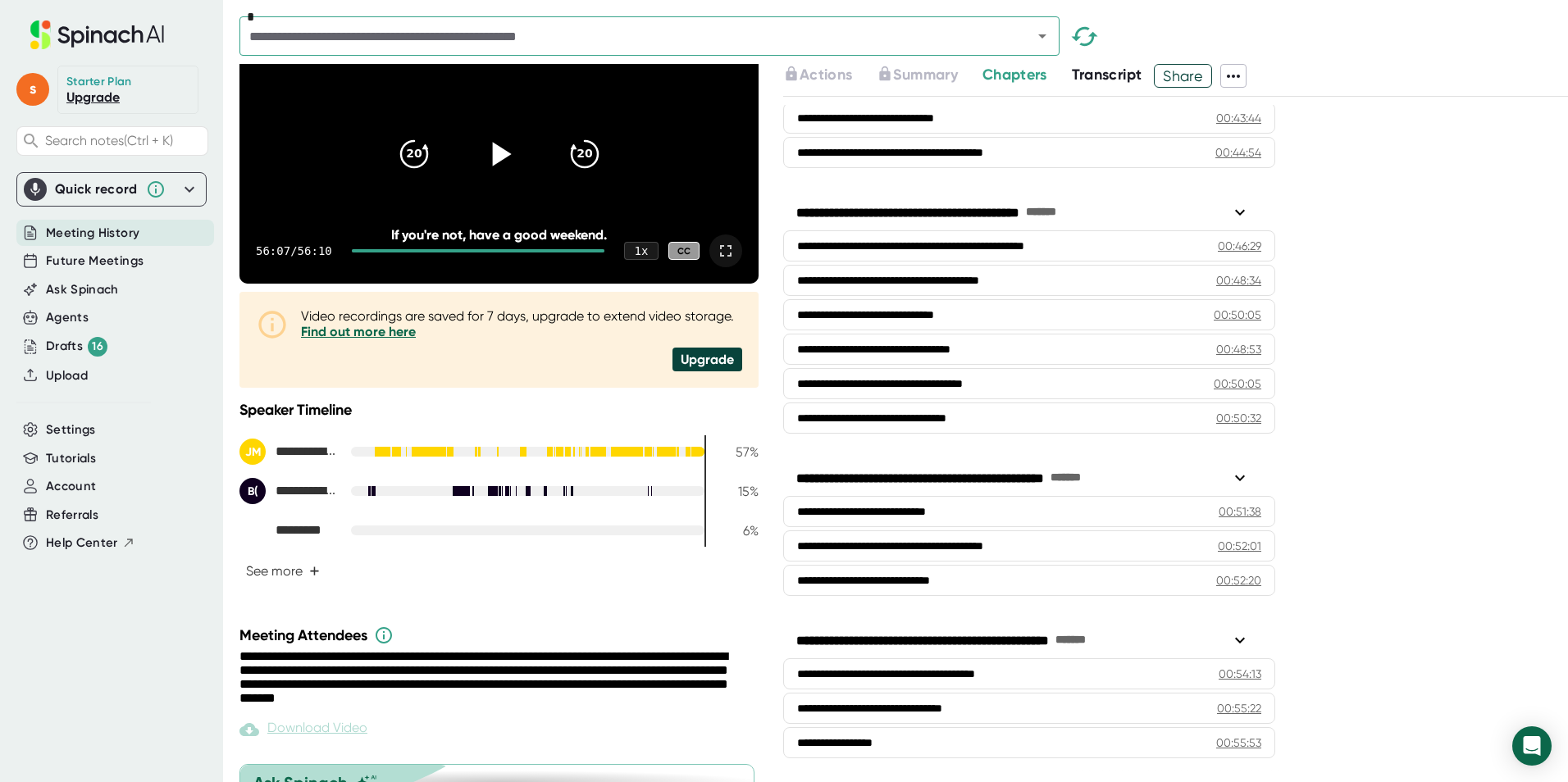
scroll to position [283, 0]
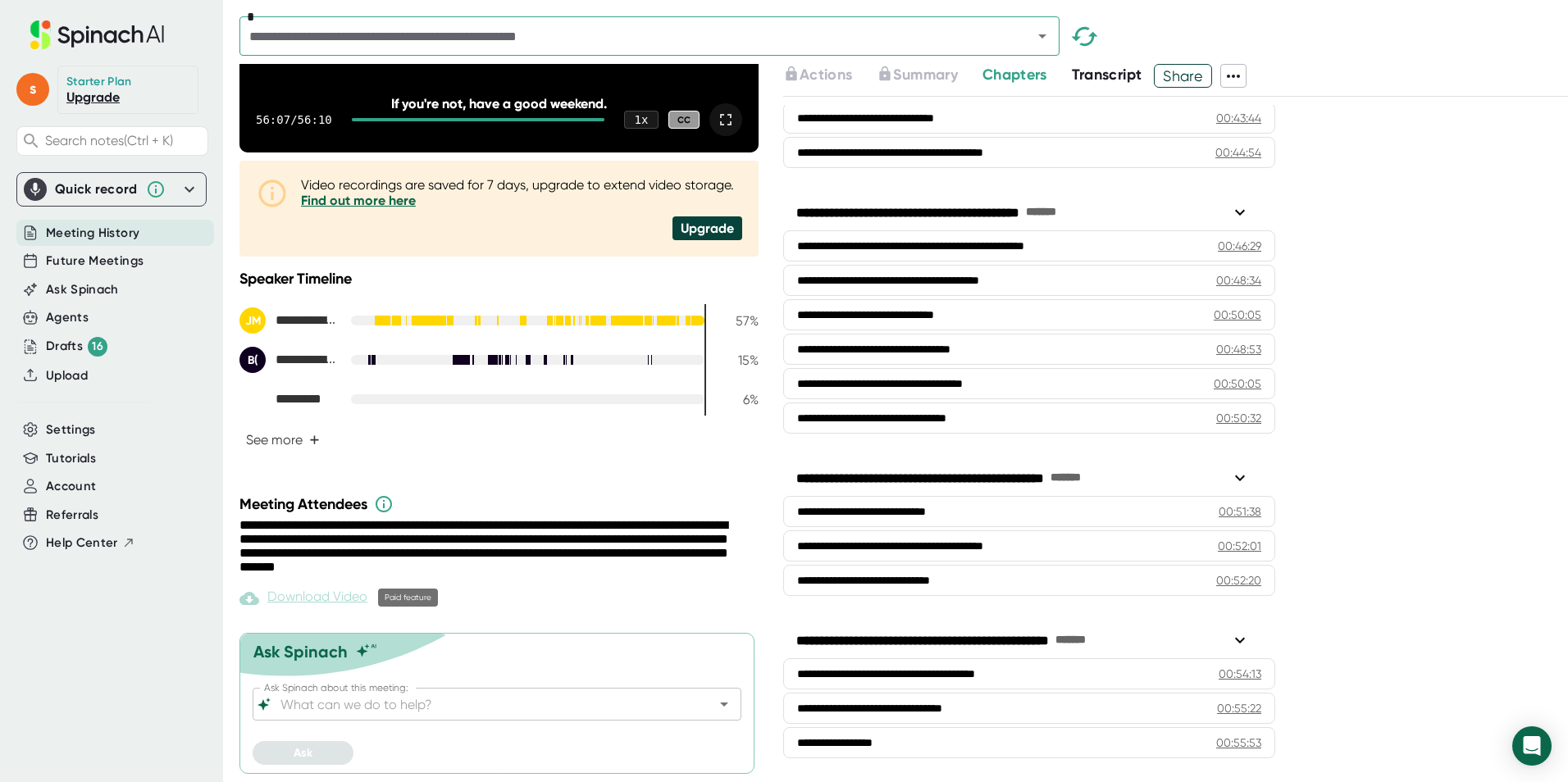
click at [333, 596] on div "Download Video" at bounding box center [303, 598] width 128 height 19
